Goal: Navigation & Orientation: Go to known website

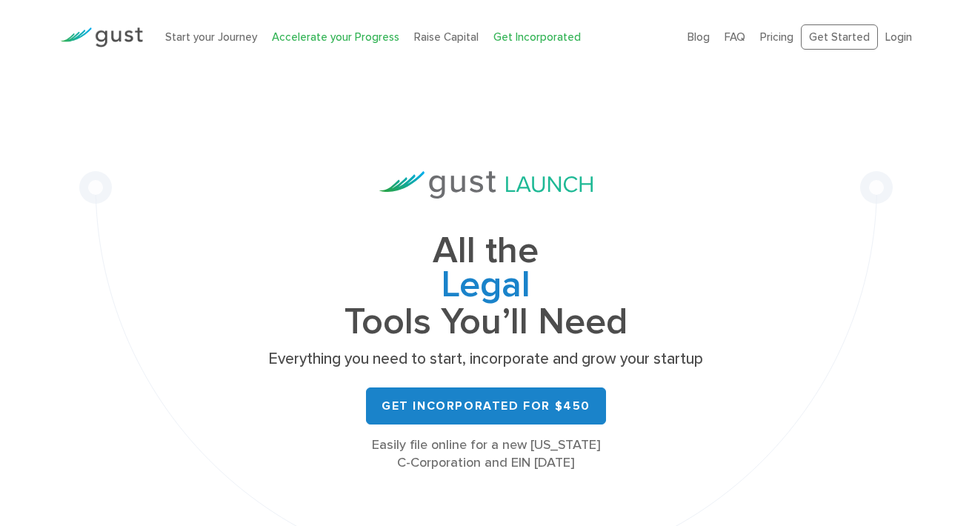
click at [326, 41] on link "Accelerate your Progress" at bounding box center [335, 36] width 127 height 13
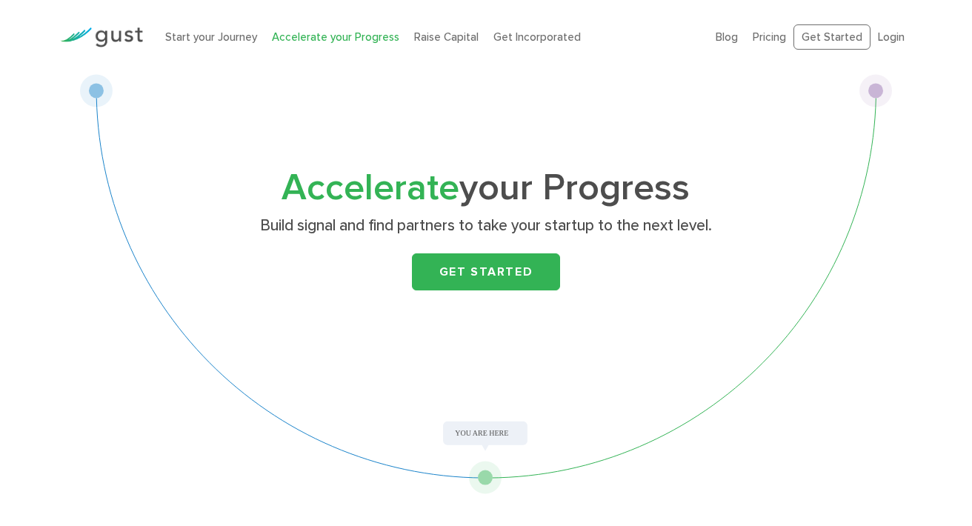
click at [210, 36] on link "Start your Journey" at bounding box center [211, 36] width 92 height 13
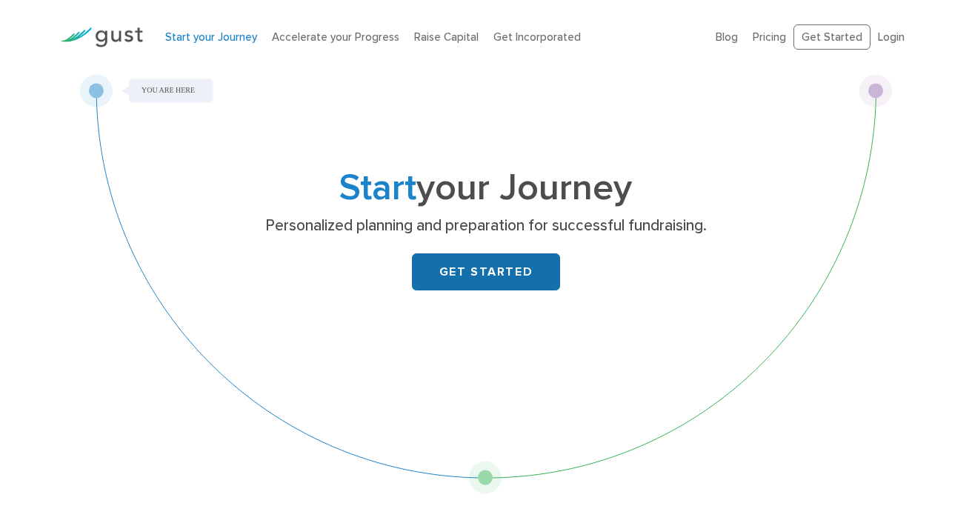
click at [504, 270] on link "GET STARTED" at bounding box center [486, 271] width 148 height 37
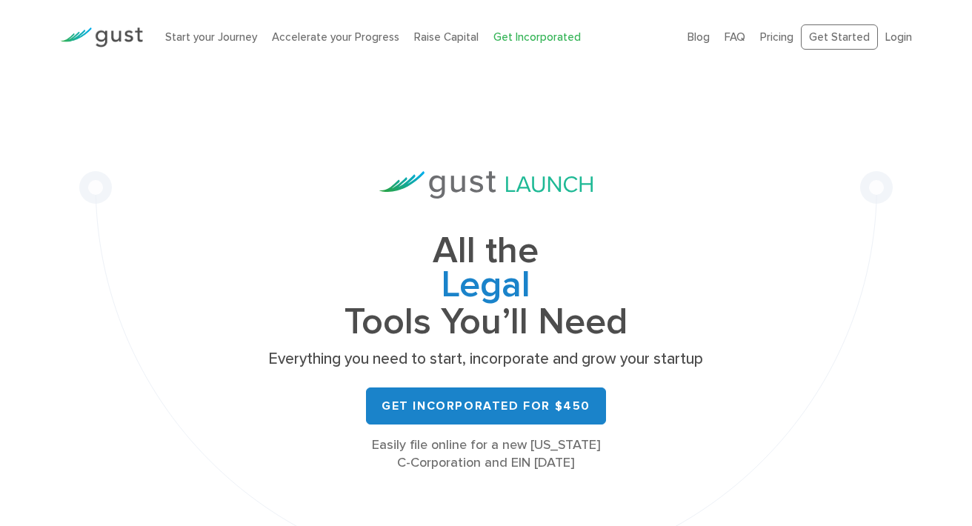
click at [127, 43] on img at bounding box center [101, 37] width 83 height 20
